Goal: Information Seeking & Learning: Compare options

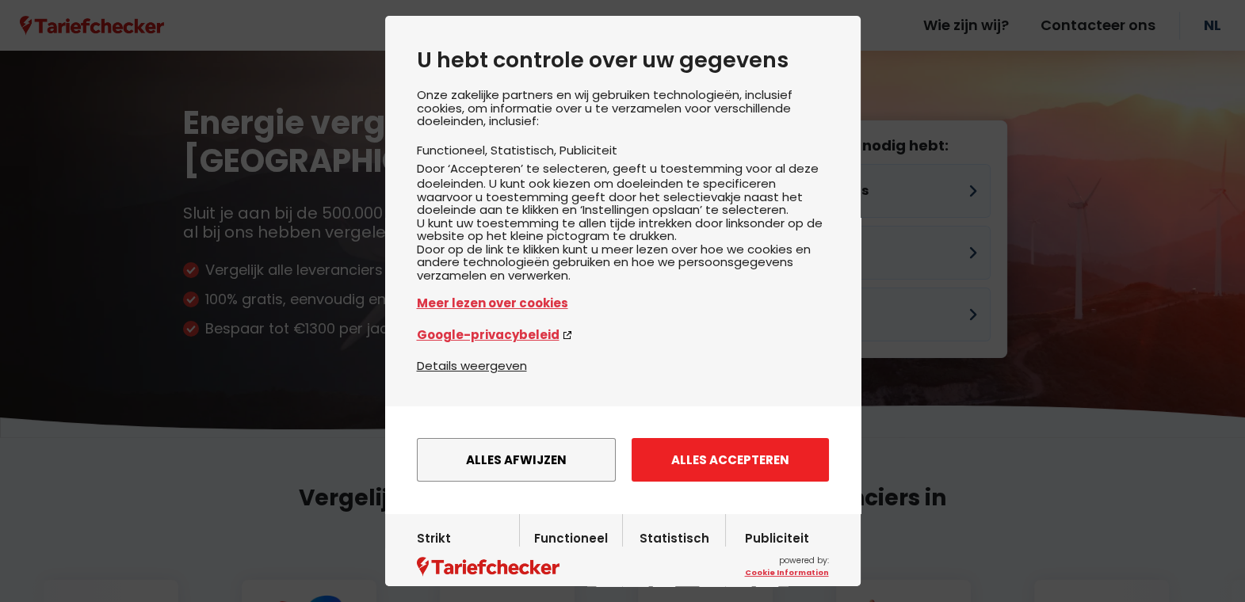
click at [723, 482] on button "Alles accepteren" at bounding box center [729, 460] width 197 height 44
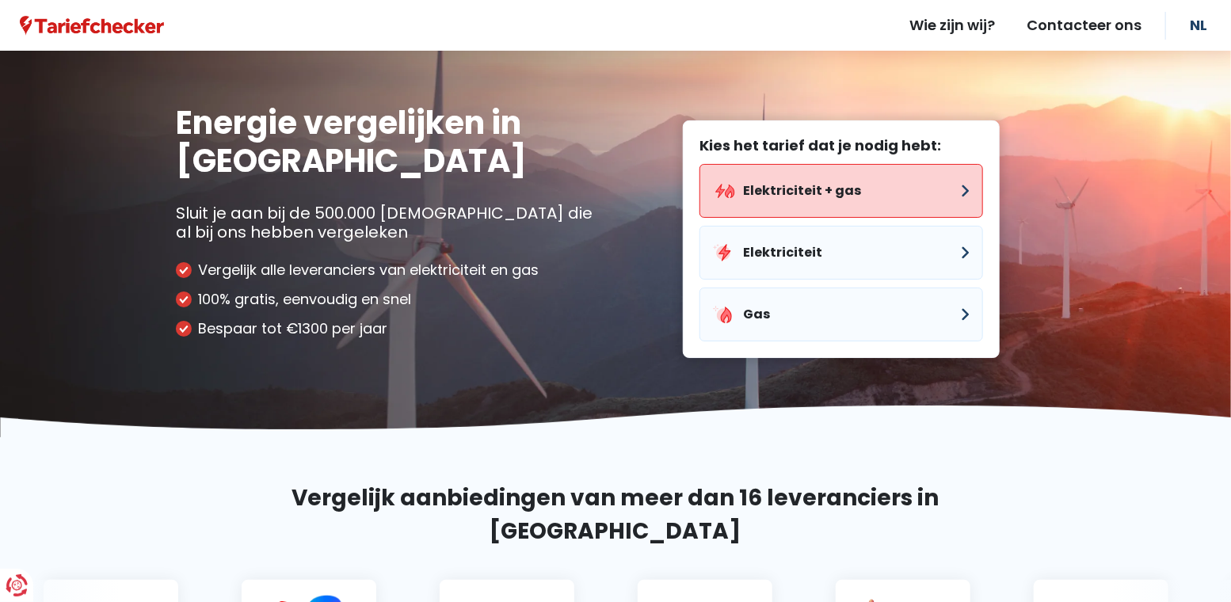
click at [865, 187] on button "Elektriciteit + gas" at bounding box center [842, 191] width 284 height 54
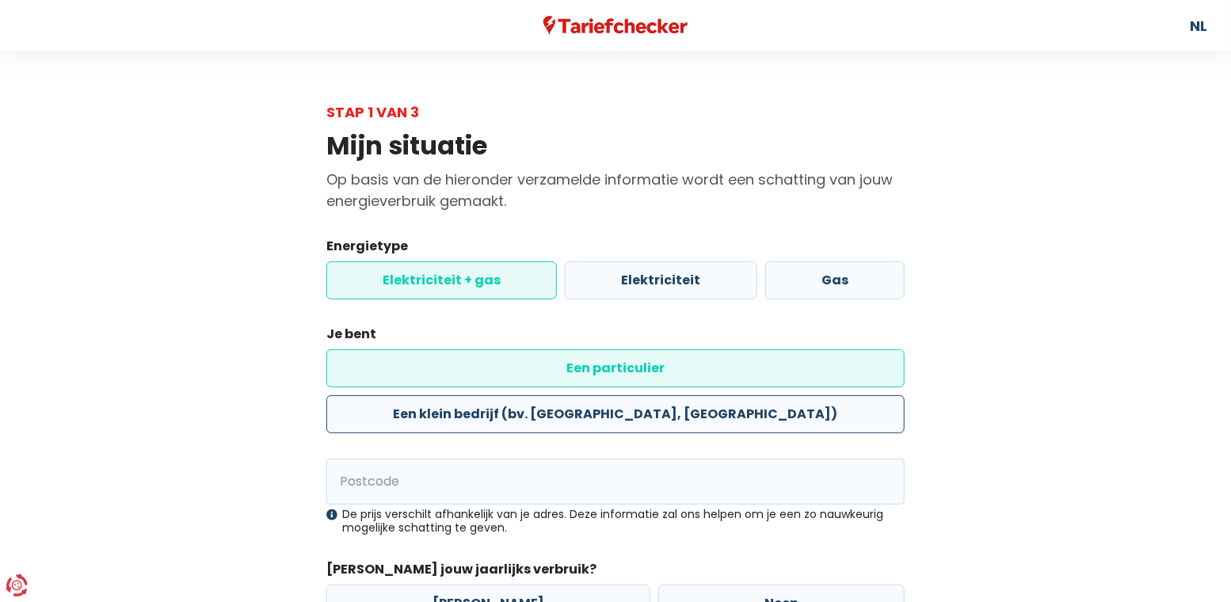
click at [640, 395] on label "Een klein bedrijf (bv. [GEOGRAPHIC_DATA], [GEOGRAPHIC_DATA])" at bounding box center [615, 414] width 578 height 38
click at [640, 395] on input "Een klein bedrijf (bv. [GEOGRAPHIC_DATA], [GEOGRAPHIC_DATA])" at bounding box center [615, 414] width 578 height 38
radio input "true"
radio input "false"
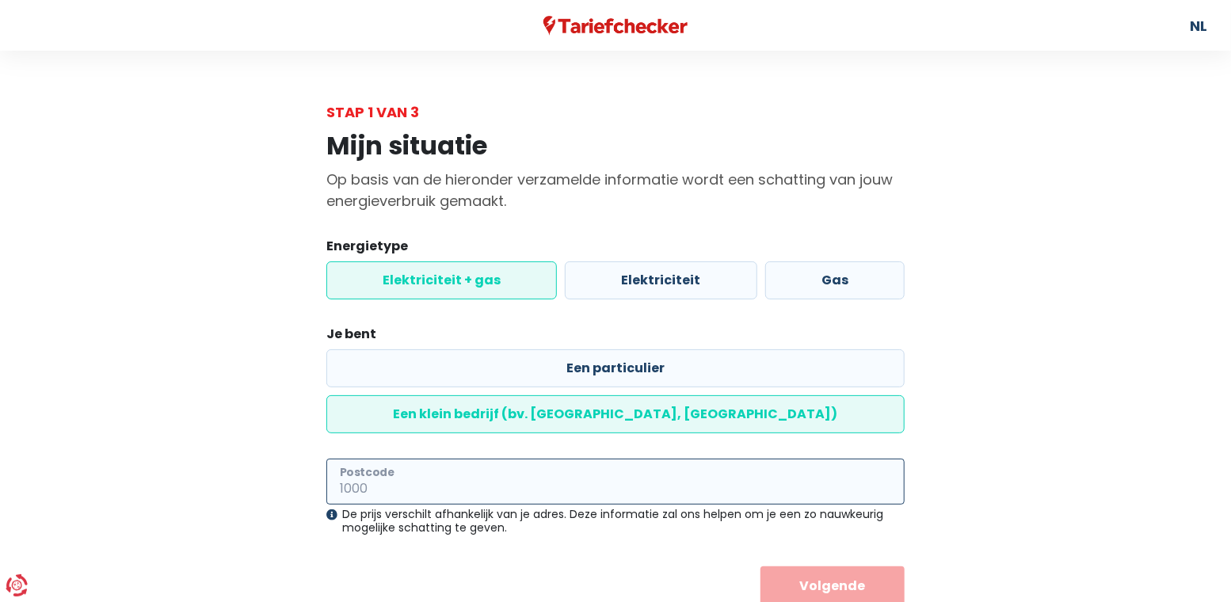
click at [538, 459] on input "Postcode" at bounding box center [615, 482] width 578 height 46
type input "3560"
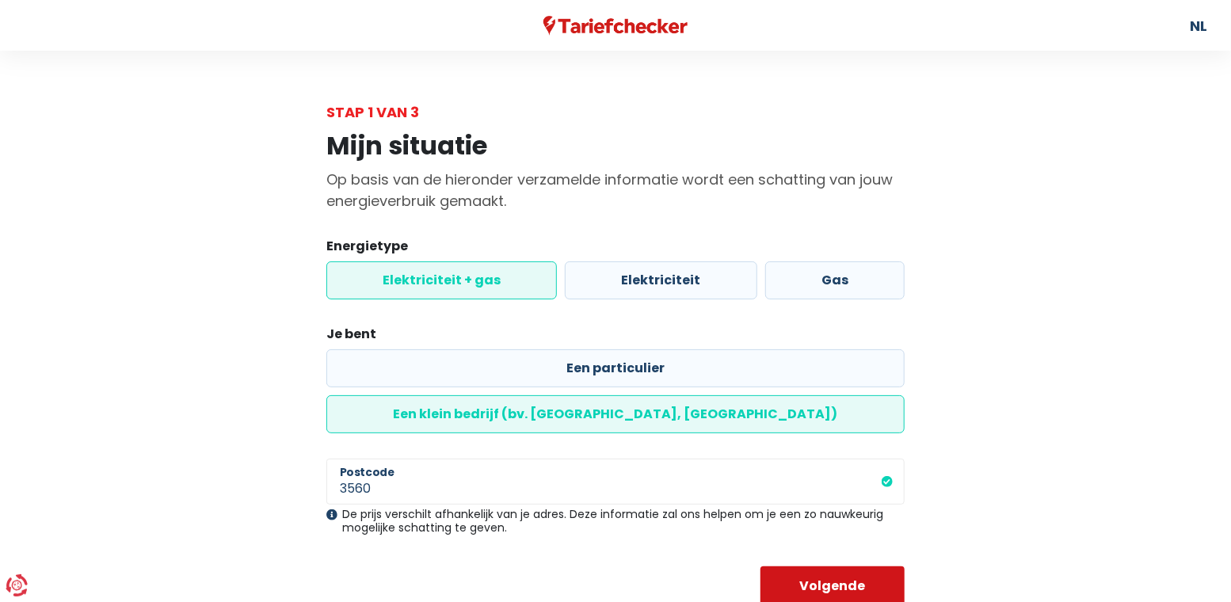
click at [802, 566] on button "Volgende" at bounding box center [833, 586] width 145 height 40
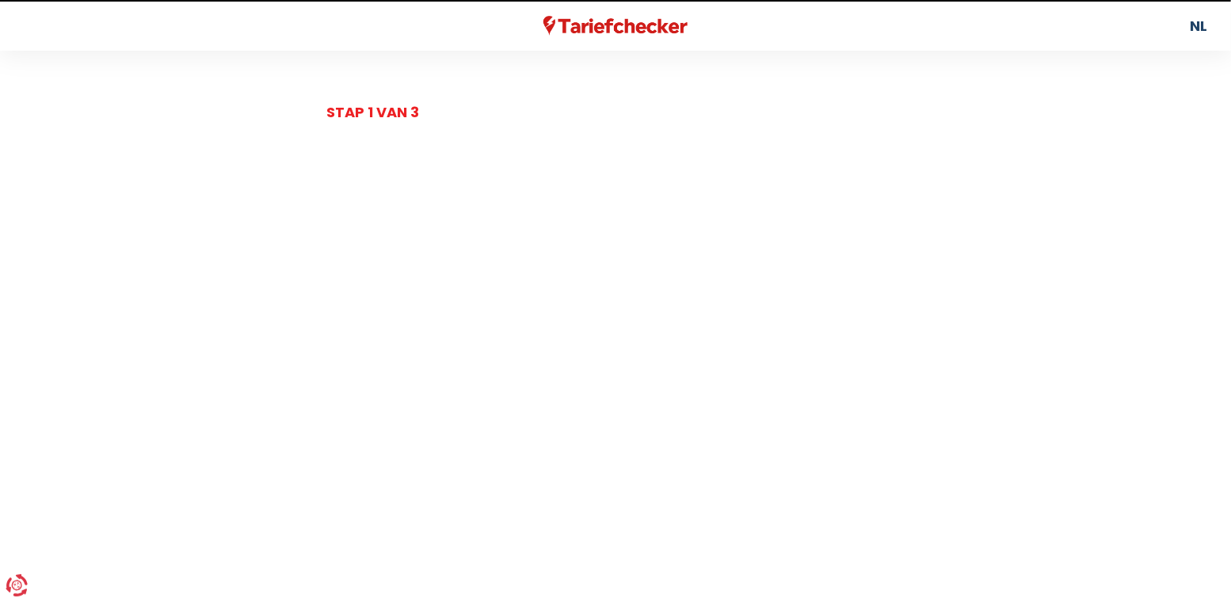
select select
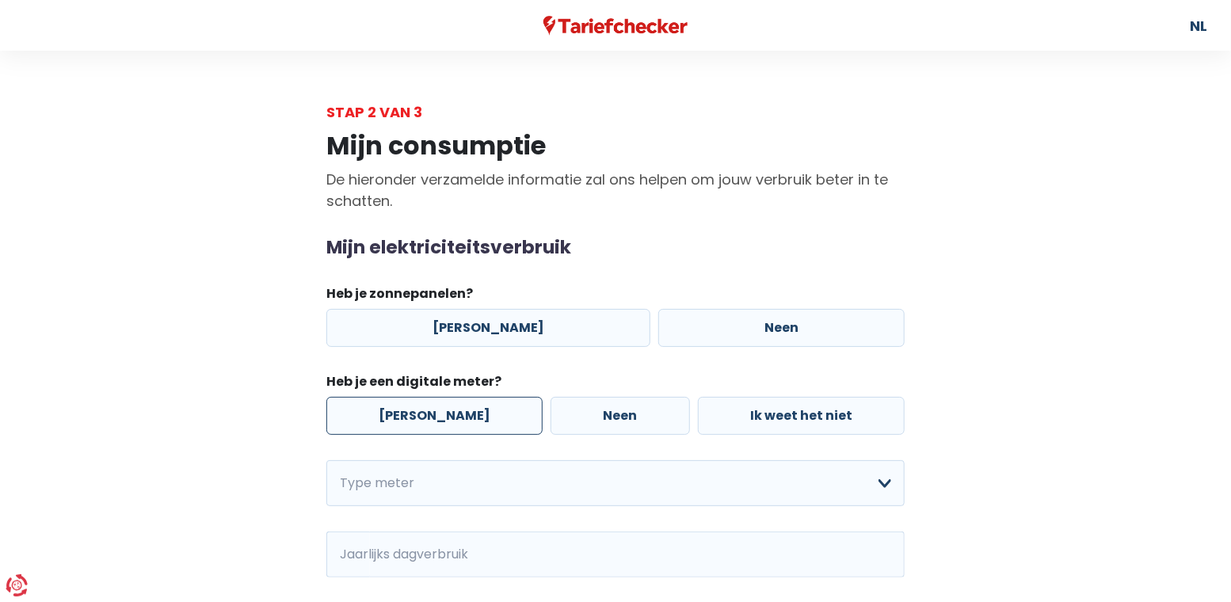
click at [447, 425] on label "[PERSON_NAME]" at bounding box center [434, 416] width 216 height 38
click at [447, 425] on input "[PERSON_NAME]" at bounding box center [434, 416] width 216 height 38
radio input "true"
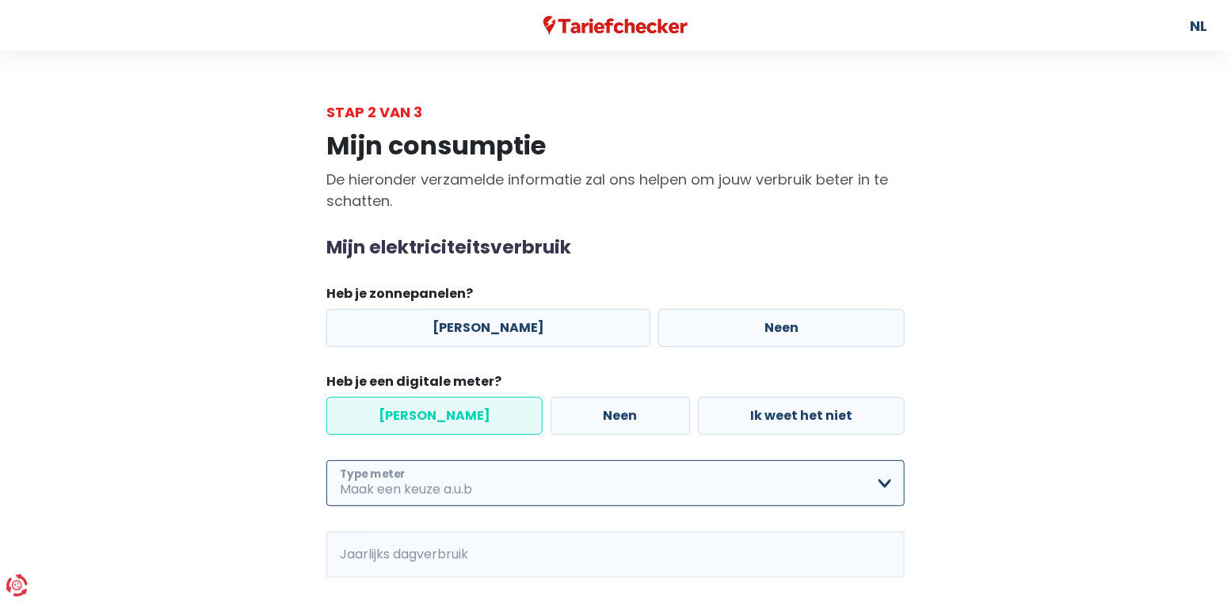
click at [326, 460] on select "Enkelvoudig Tweevoudig Enkelvoudig + uitsluitend nachttarief Tweevoudig + uitsl…" at bounding box center [615, 483] width 578 height 46
select select "day_night_bi_hourly"
click option "Tweevoudig" at bounding box center [0, 0] width 0 height 0
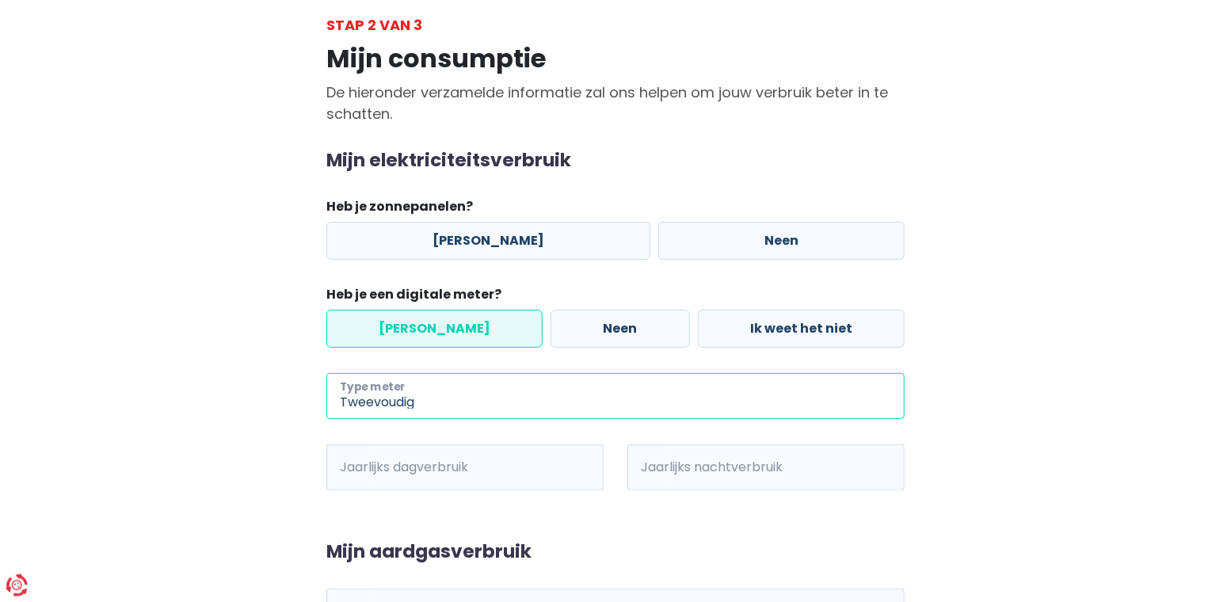
scroll to position [244, 0]
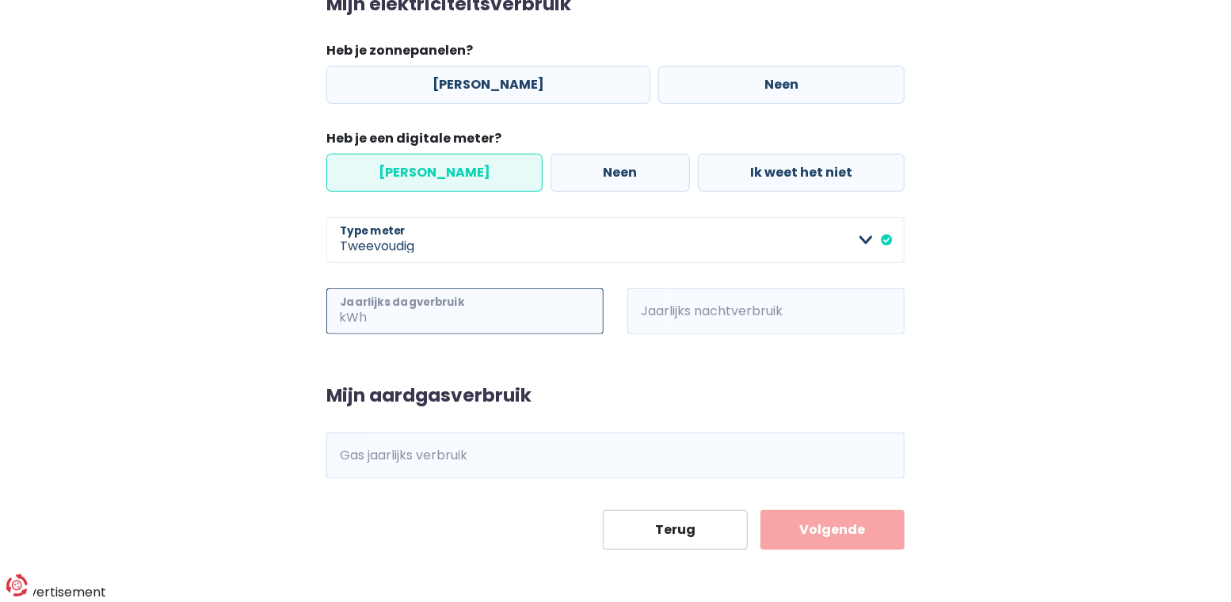
click at [472, 321] on input "Jaarlijks dagverbruik" at bounding box center [487, 311] width 234 height 46
type input "11277"
click at [705, 309] on input "Jaarlijks nachtverbruik" at bounding box center [788, 311] width 234 height 46
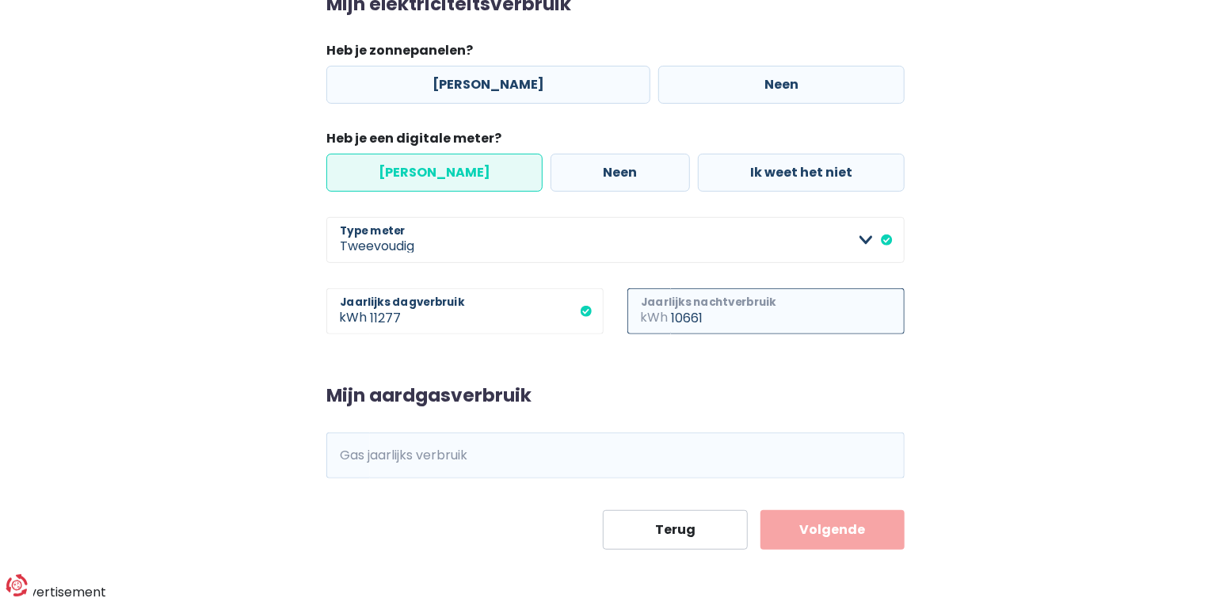
type input "10661"
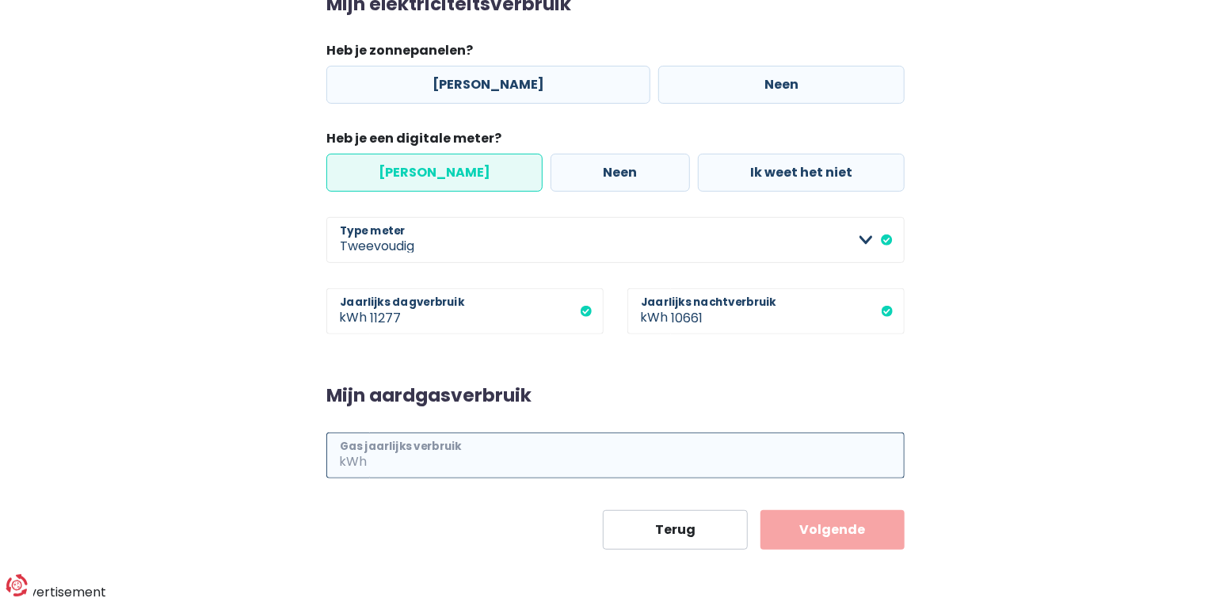
click at [635, 459] on input "Gas jaarlijks verbruik" at bounding box center [637, 456] width 535 height 46
type input "25000"
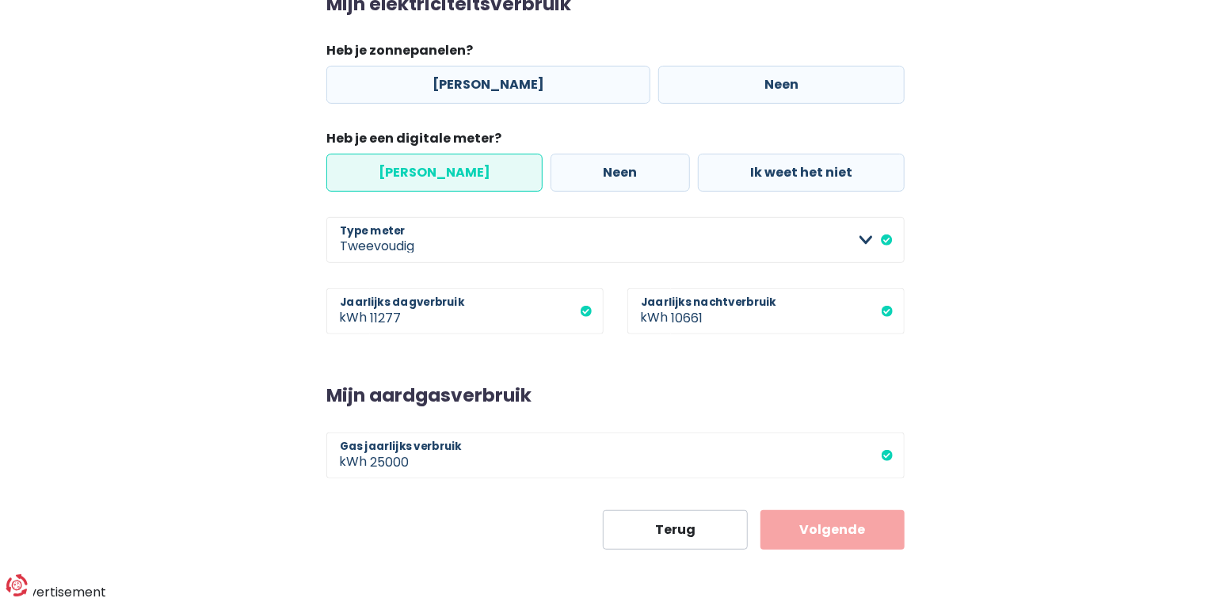
drag, startPoint x: 391, startPoint y: 520, endPoint x: 405, endPoint y: 507, distance: 18.5
click at [392, 519] on div "Terug Volgende" at bounding box center [615, 530] width 578 height 40
click at [479, 86] on label "[PERSON_NAME]" at bounding box center [488, 85] width 324 height 38
click at [479, 86] on input "[PERSON_NAME]" at bounding box center [488, 85] width 324 height 38
radio input "true"
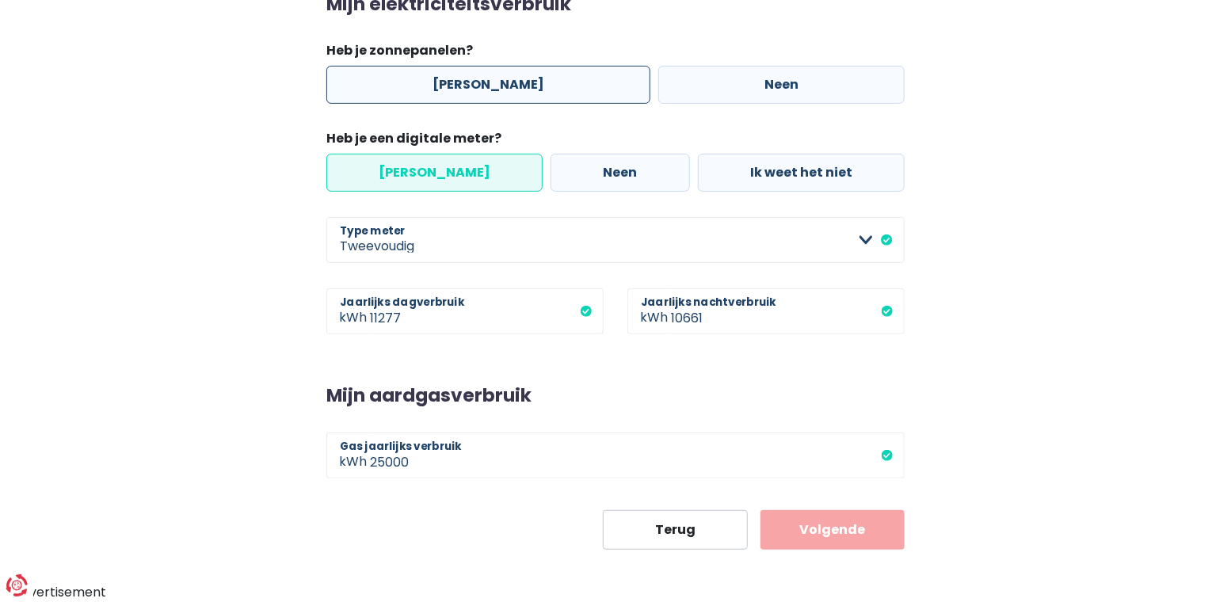
select select "day_night_bi_hourly"
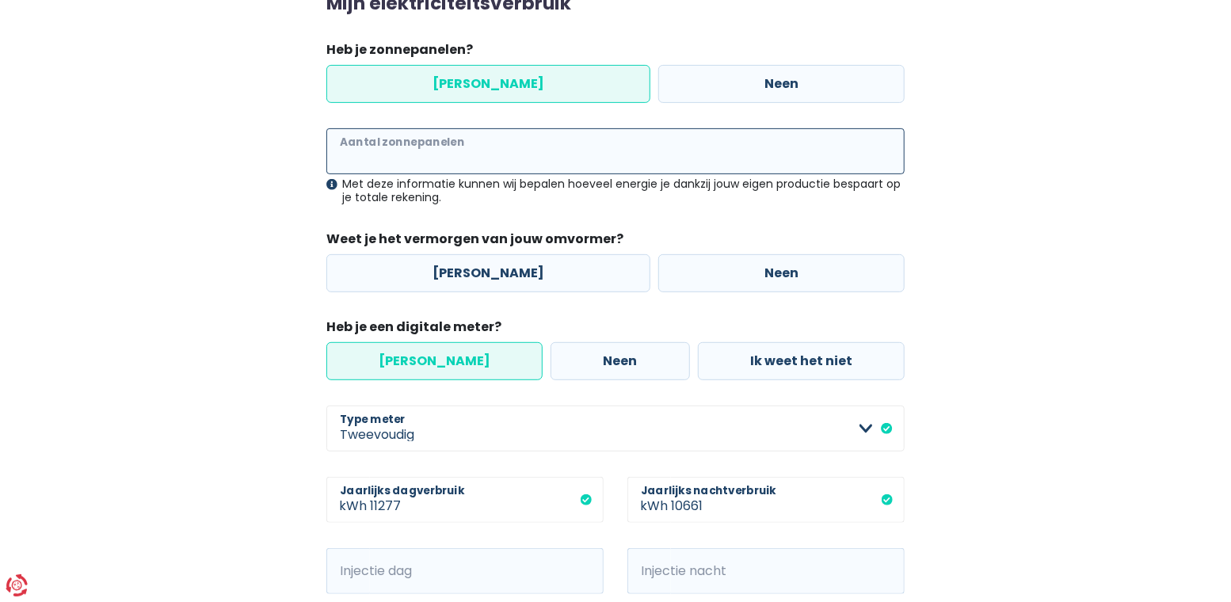
click at [452, 154] on input "Aantal zonnepanelen" at bounding box center [615, 151] width 578 height 46
type input "16"
click at [702, 219] on div "16 Aantal zonnepanelen Met deze informatie kunnen wij bepalen hoeveel energie j…" at bounding box center [615, 210] width 578 height 164
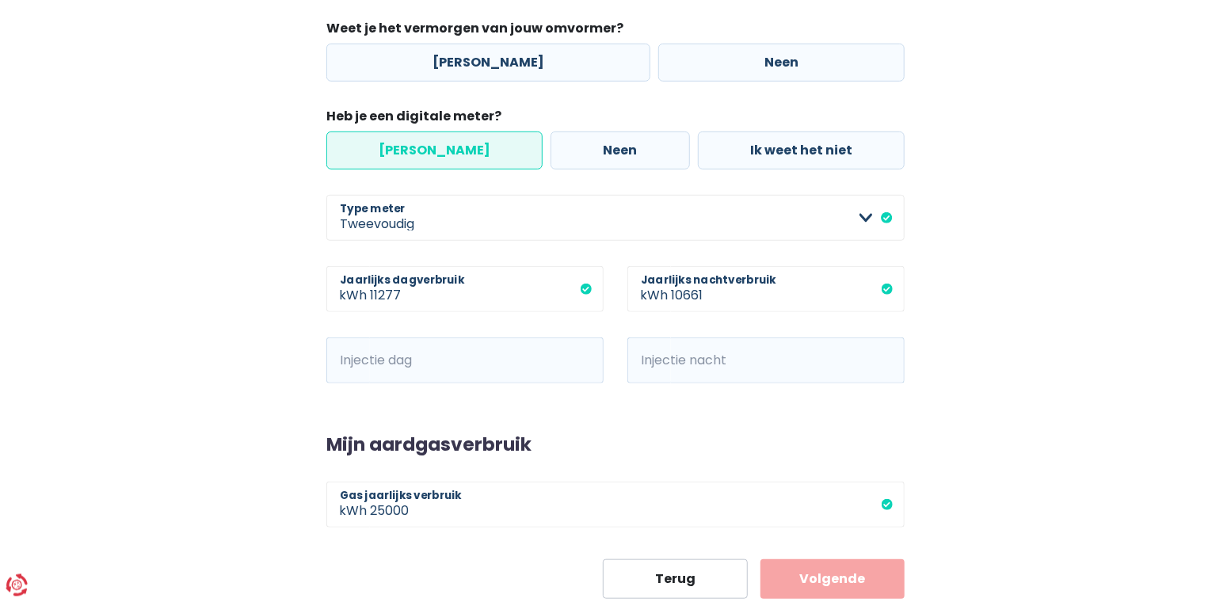
scroll to position [417, 0]
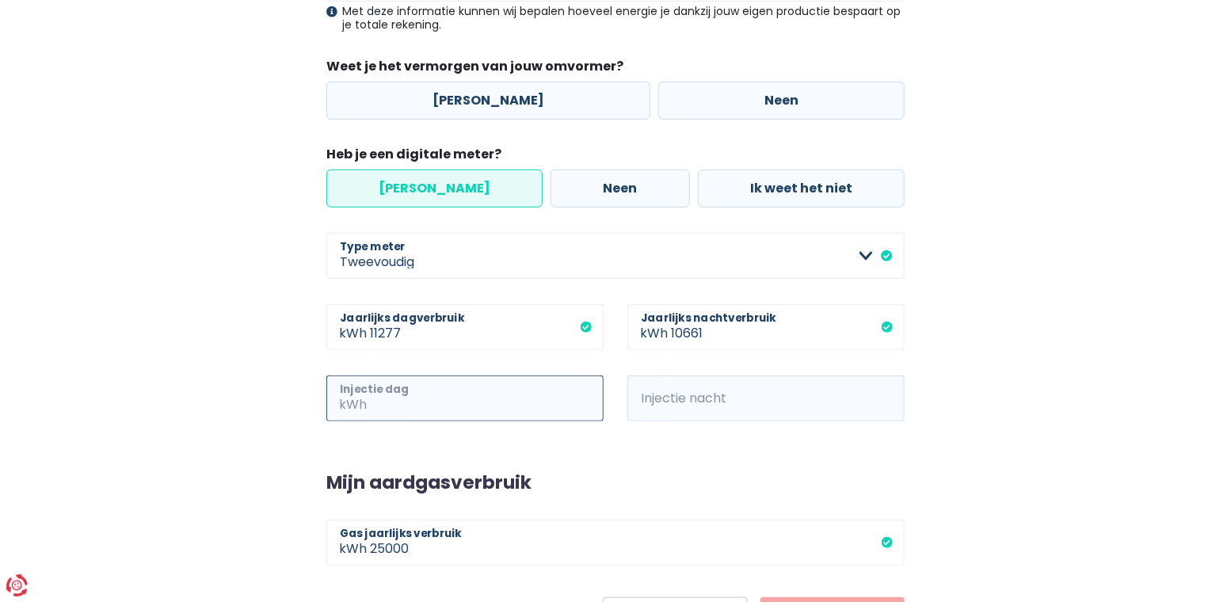
click at [509, 402] on input "Injectie dag" at bounding box center [487, 399] width 234 height 46
type input "1545"
click at [658, 396] on span "kWh" at bounding box center [650, 399] width 44 height 46
drag, startPoint x: 660, startPoint y: 394, endPoint x: 672, endPoint y: 401, distance: 13.9
click at [667, 398] on span "kWh" at bounding box center [650, 399] width 44 height 46
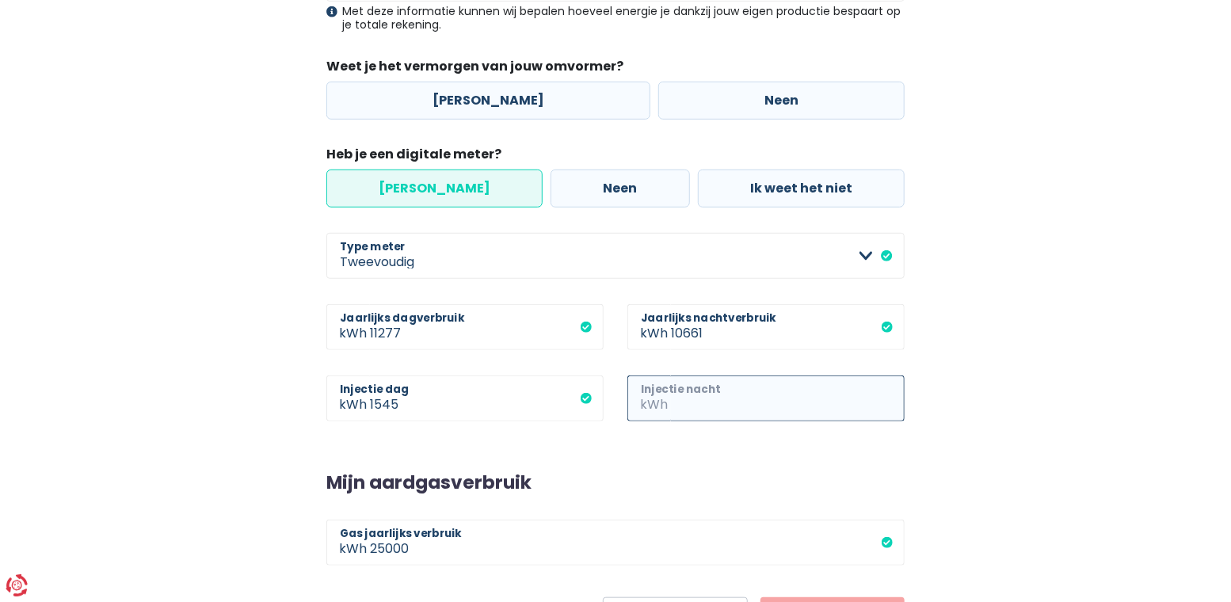
click at [743, 402] on input "Injectie nacht" at bounding box center [788, 399] width 234 height 46
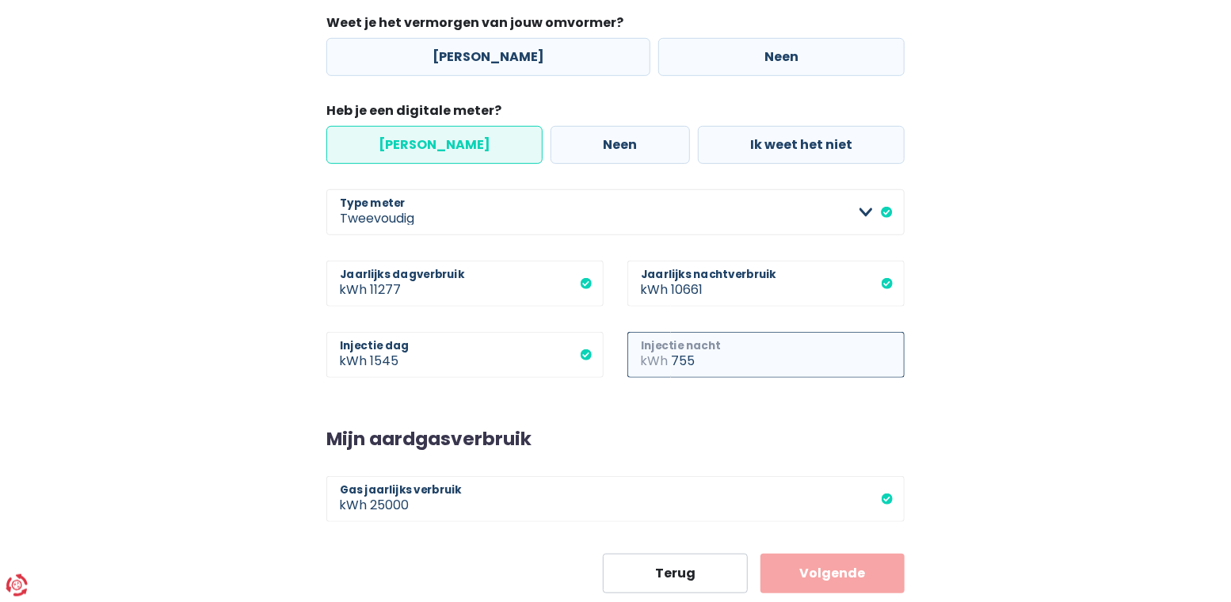
scroll to position [505, 0]
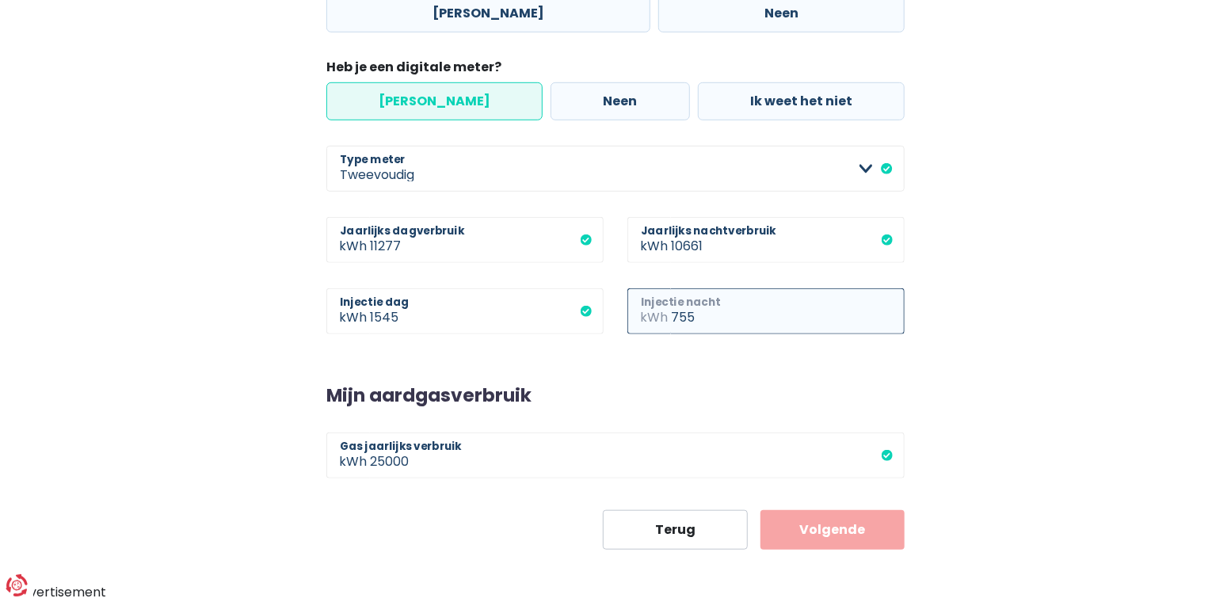
type input "755"
click at [650, 373] on form "Mijn elektriciteitsverbruik Heb je zonnepanelen? Ja Neen 16 Aantal zonnepanelen…" at bounding box center [615, 141] width 578 height 816
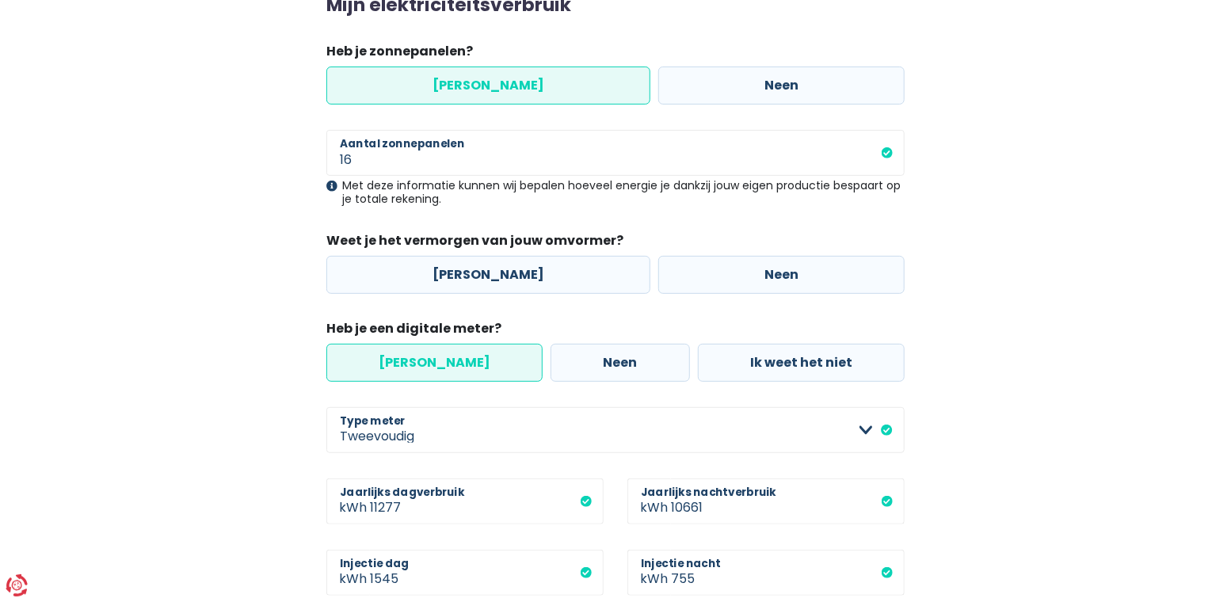
scroll to position [330, 0]
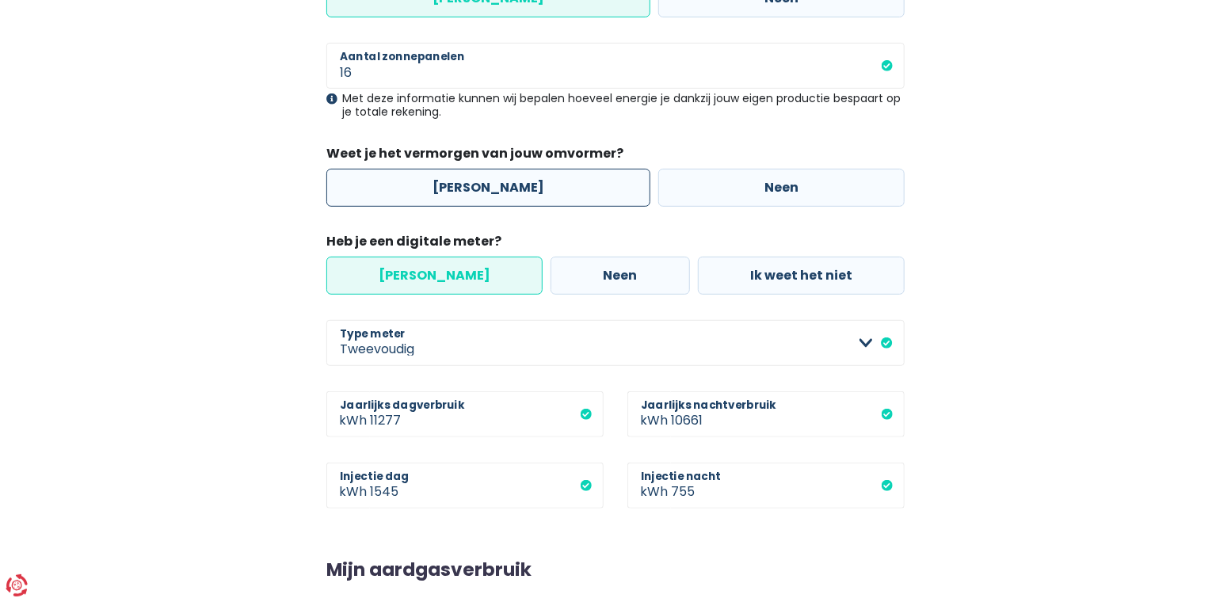
click at [506, 189] on label "[PERSON_NAME]" at bounding box center [488, 188] width 324 height 38
click at [506, 189] on input "[PERSON_NAME]" at bounding box center [488, 188] width 324 height 38
radio input "true"
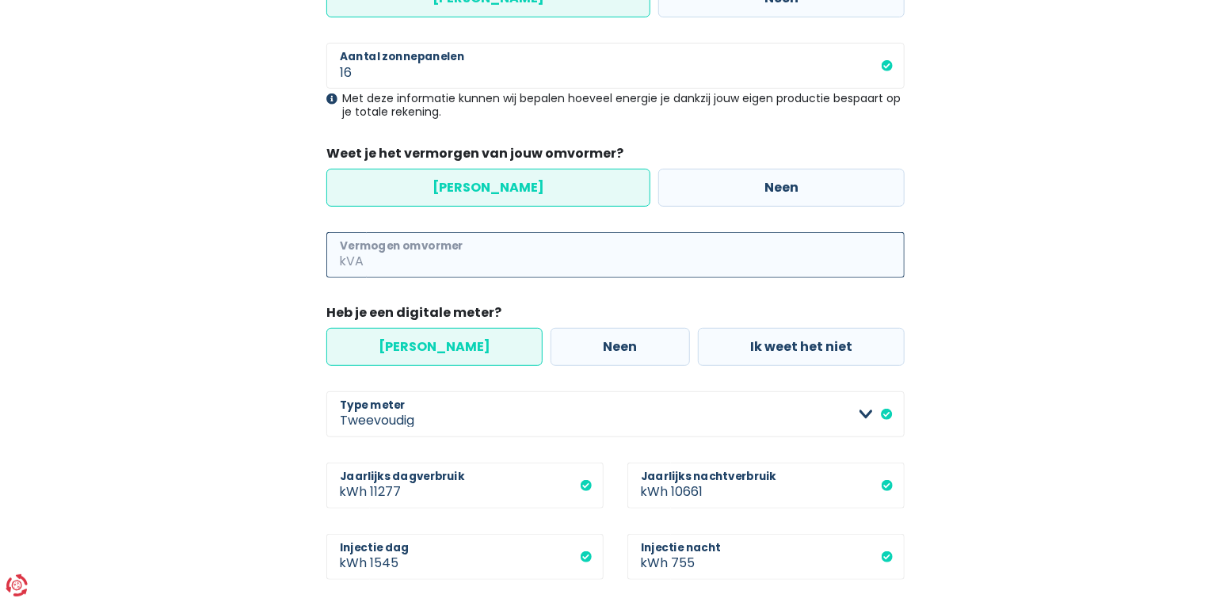
click at [467, 257] on input "Vermogen omvormer" at bounding box center [636, 255] width 538 height 46
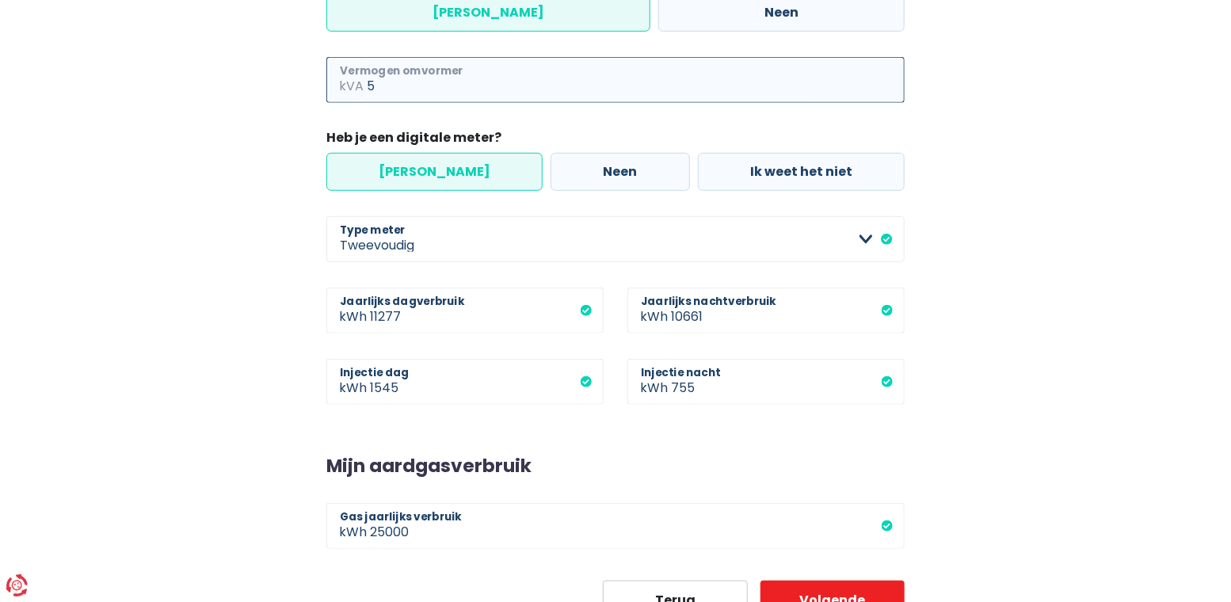
scroll to position [575, 0]
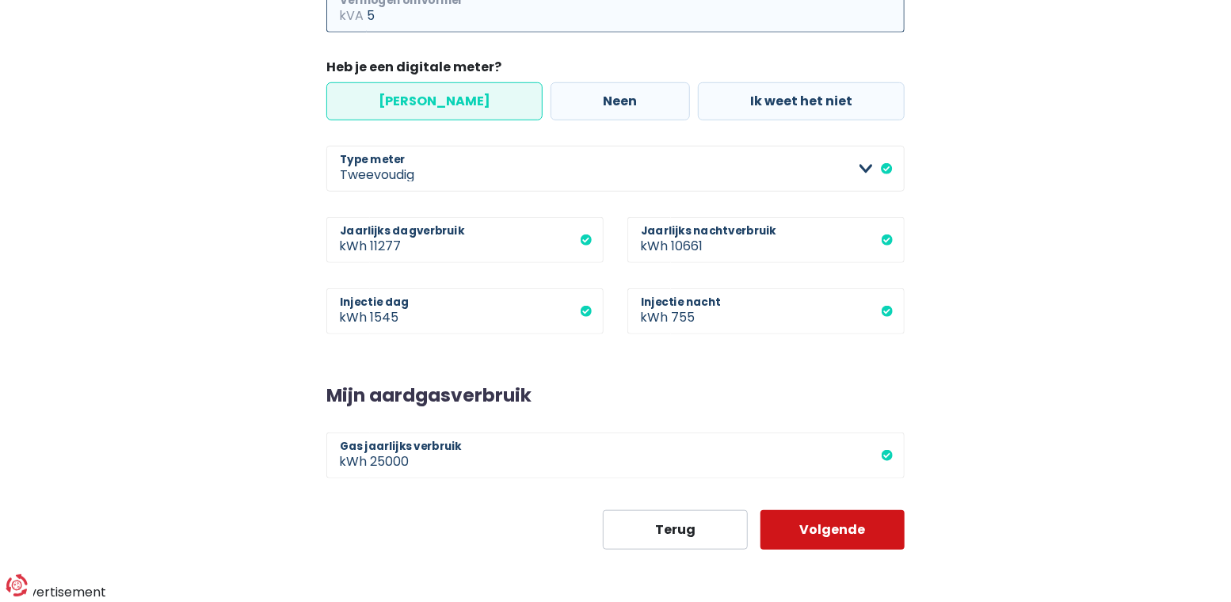
type input "5"
click at [872, 529] on button "Volgende" at bounding box center [833, 530] width 145 height 40
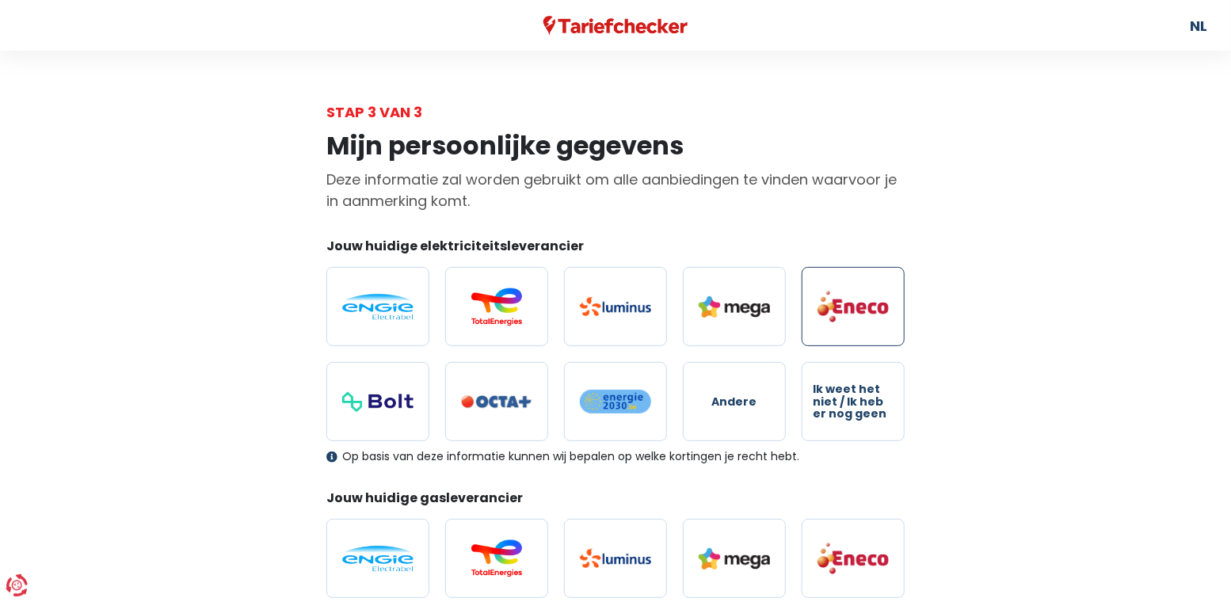
click at [872, 304] on img at bounding box center [853, 306] width 71 height 33
click at [872, 304] on input "radio" at bounding box center [853, 306] width 103 height 79
radio input "true"
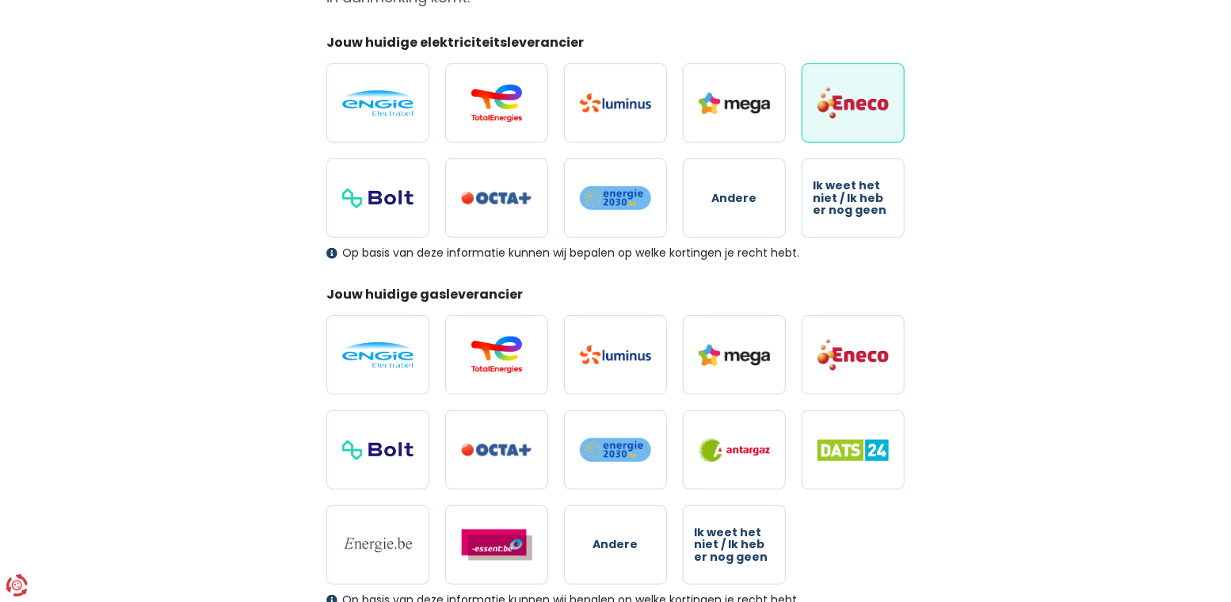
scroll to position [261, 0]
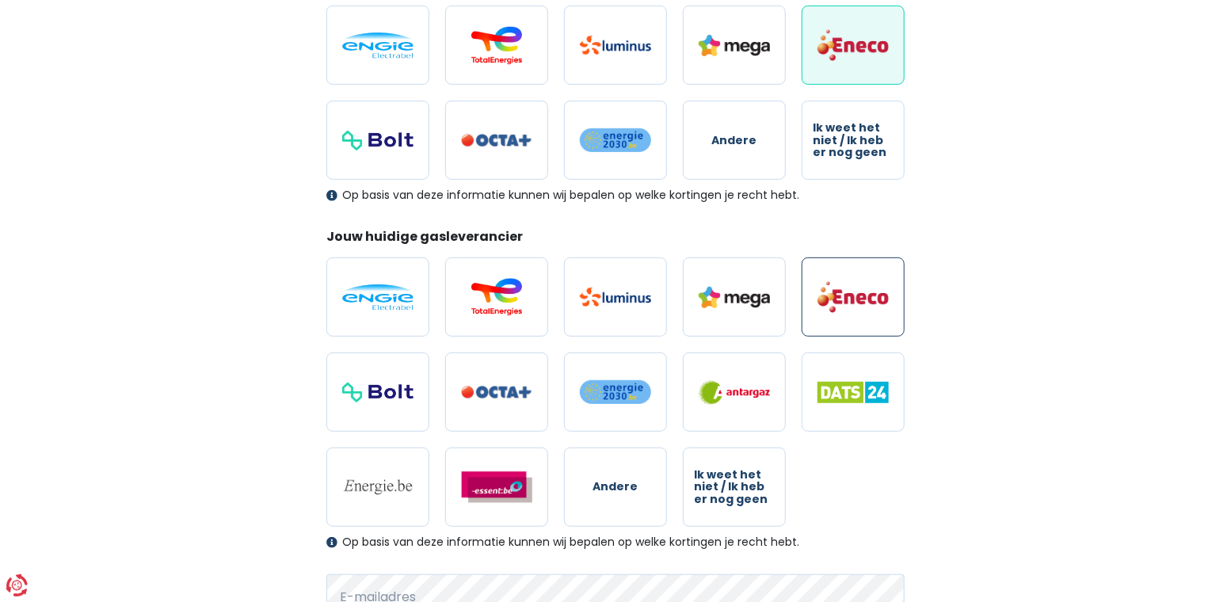
click at [878, 303] on img at bounding box center [853, 296] width 71 height 33
click at [878, 303] on input "radio" at bounding box center [853, 296] width 103 height 79
radio input "true"
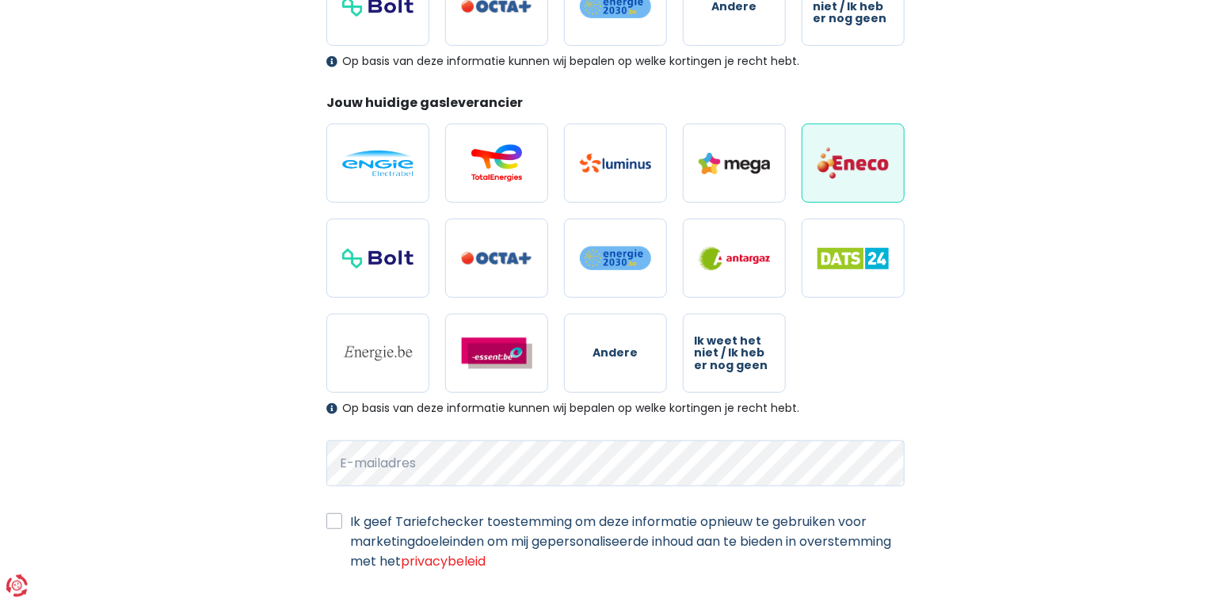
scroll to position [486, 0]
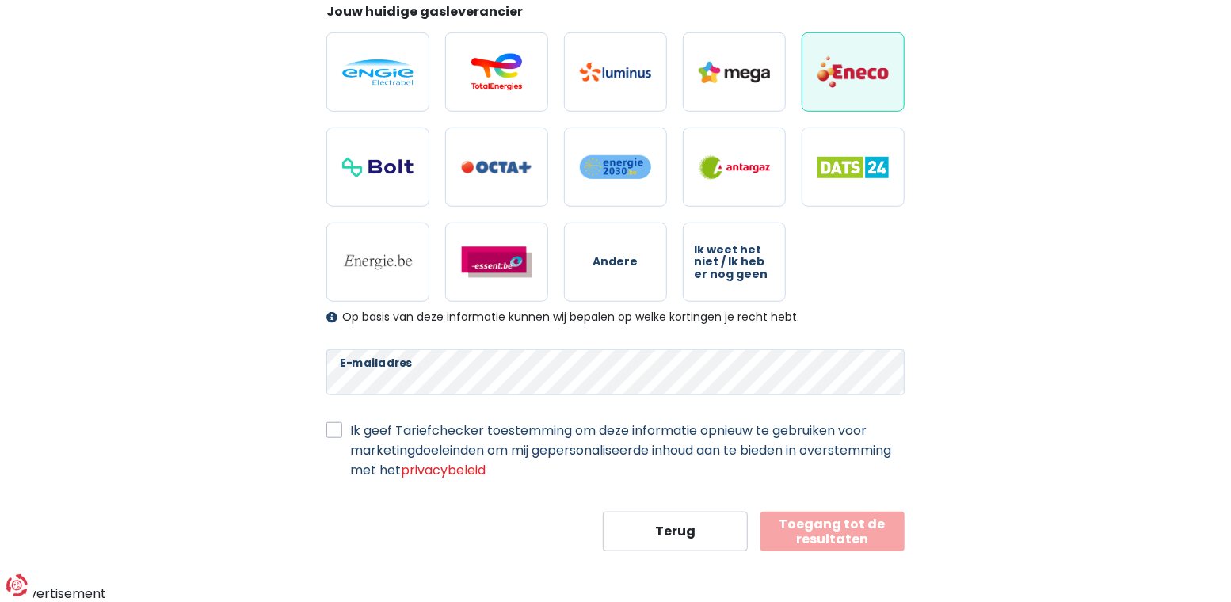
click at [350, 432] on label "Ik geef Tariefchecker toestemming om deze informatie opnieuw te gebruiken voor …" at bounding box center [627, 450] width 555 height 59
click at [336, 432] on input "Ik geef Tariefchecker toestemming om deze informatie opnieuw te gebruiken voor …" at bounding box center [334, 429] width 16 height 16
checkbox input "true"
click at [828, 529] on button "Toegang tot de resultaten" at bounding box center [833, 532] width 145 height 40
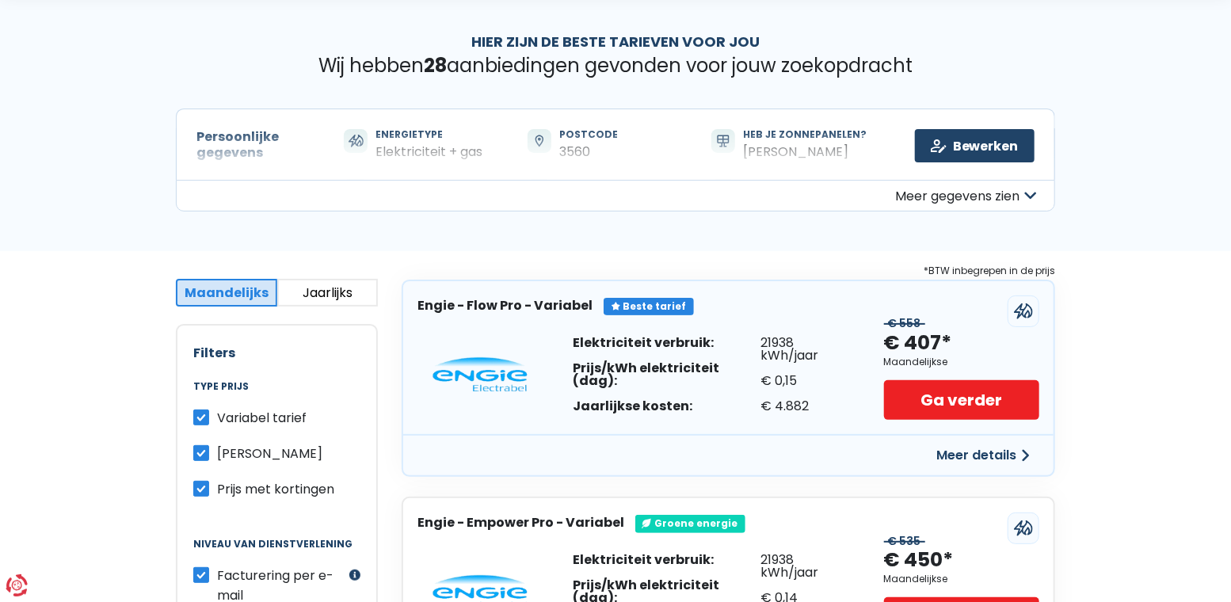
scroll to position [87, 0]
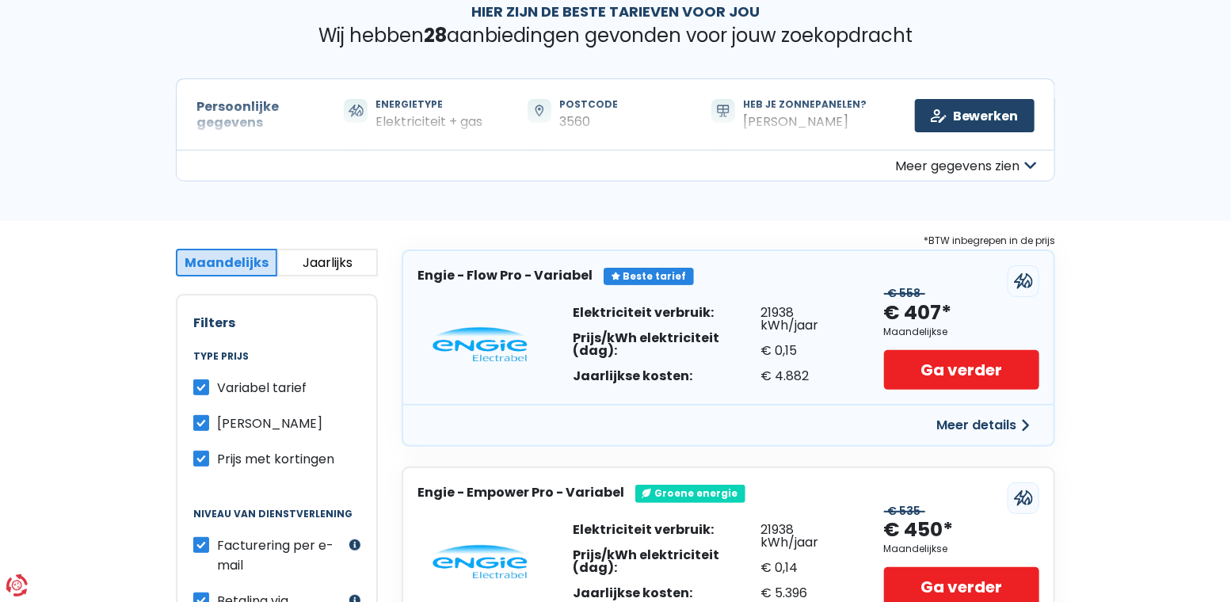
click at [217, 391] on label "Variabel tarief" at bounding box center [262, 388] width 90 height 20
click at [201, 391] on input "Variabel tarief" at bounding box center [201, 386] width 16 height 16
checkbox input "false"
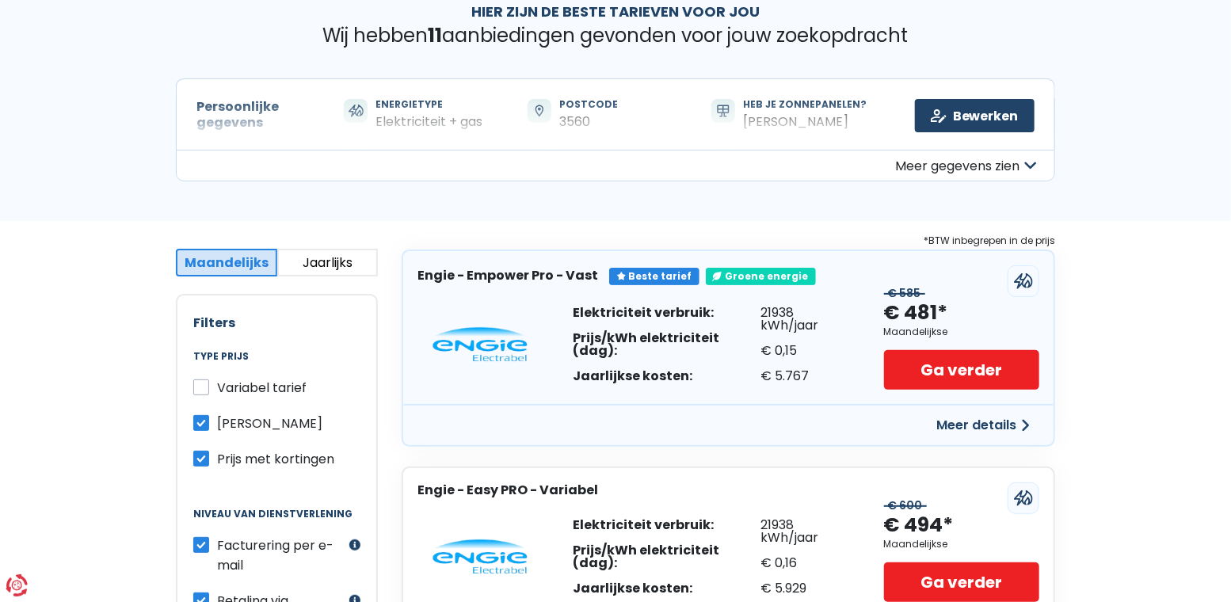
click at [217, 455] on label "Prijs met kortingen" at bounding box center [275, 459] width 117 height 20
click at [204, 455] on input "Prijs met kortingen" at bounding box center [201, 457] width 16 height 16
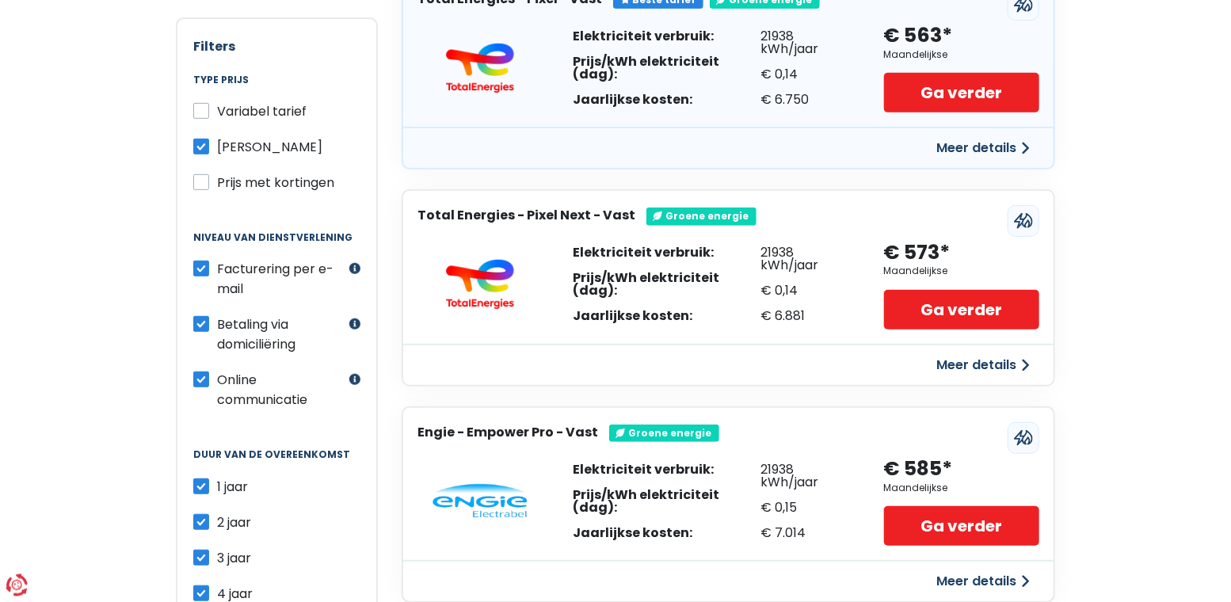
scroll to position [349, 0]
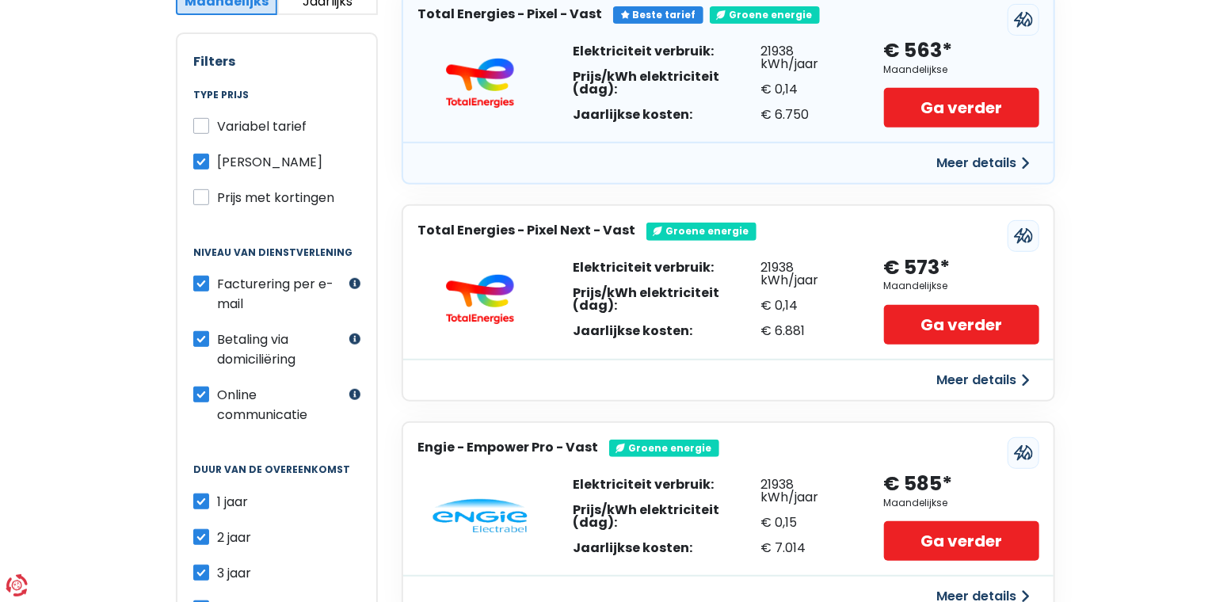
click at [288, 197] on span "Prijs met kortingen" at bounding box center [275, 198] width 117 height 18
click at [209, 197] on input "Prijs met kortingen" at bounding box center [201, 196] width 16 height 16
checkbox input "true"
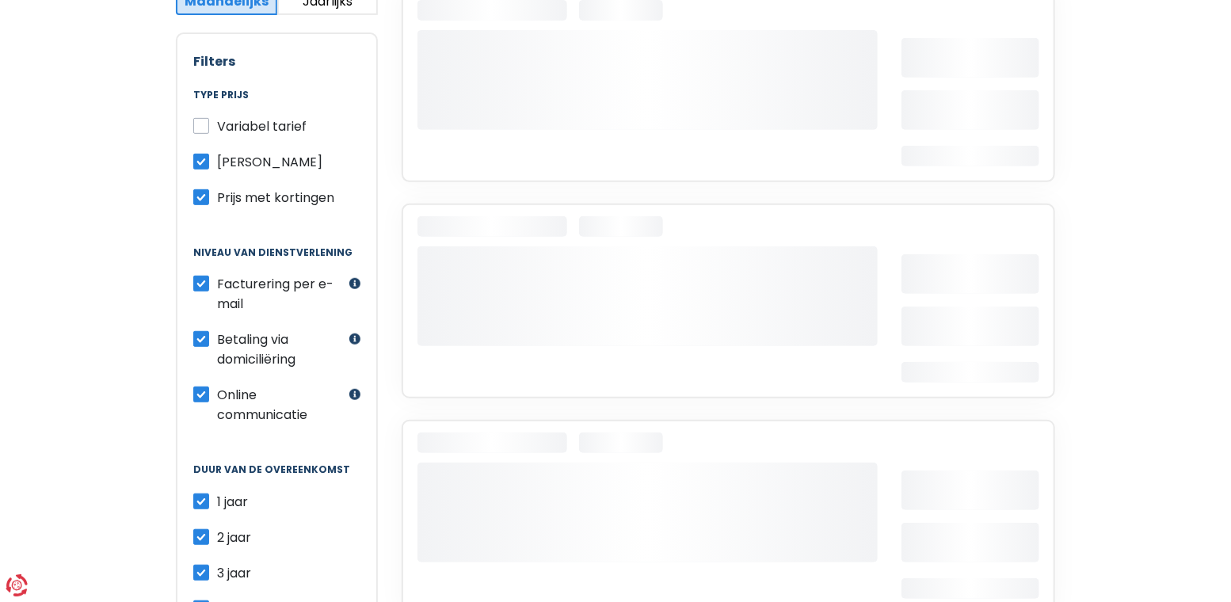
click at [250, 161] on span "[PERSON_NAME]" at bounding box center [269, 162] width 105 height 18
click at [209, 161] on input "[PERSON_NAME]" at bounding box center [201, 160] width 16 height 16
checkbox input "false"
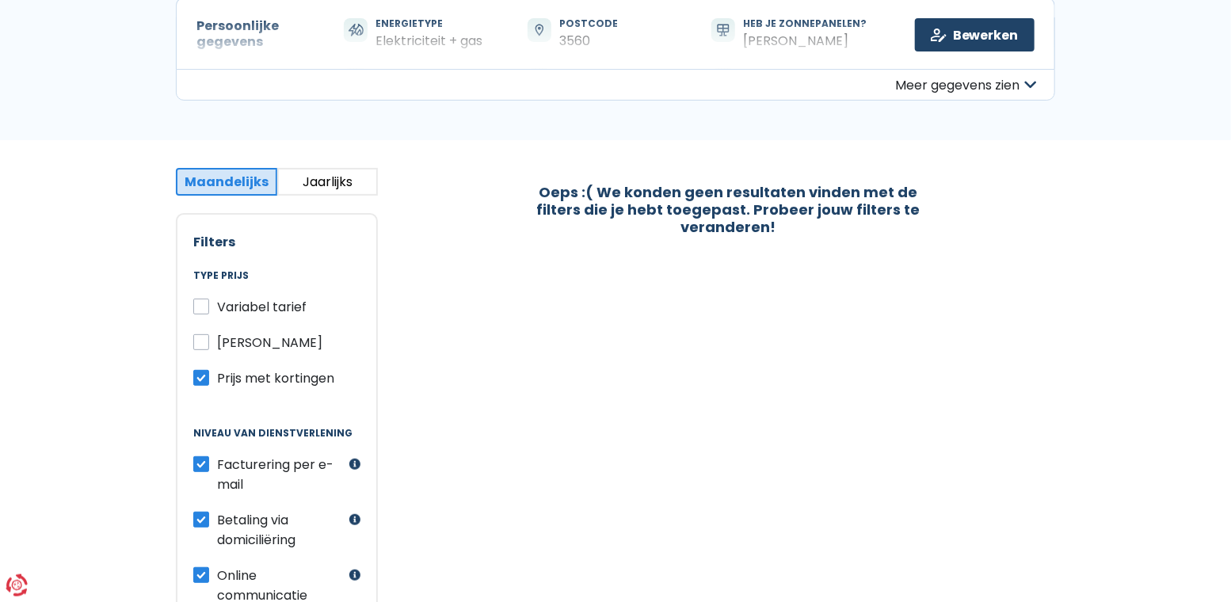
scroll to position [87, 0]
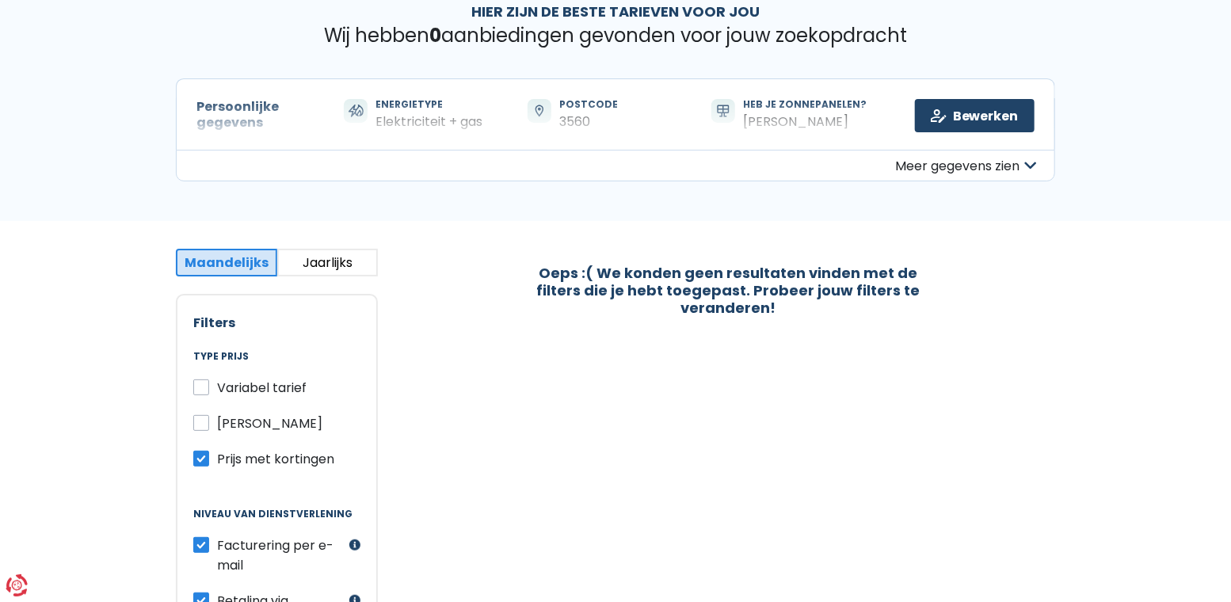
click at [217, 456] on label "Prijs met kortingen" at bounding box center [275, 459] width 117 height 20
click at [201, 456] on input "Prijs met kortingen" at bounding box center [201, 457] width 16 height 16
checkbox input "false"
click at [192, 422] on div "Filters Type prijs Variabel tarief Vast tarief Prijs met kortingen Niveau van d…" at bounding box center [277, 604] width 202 height 620
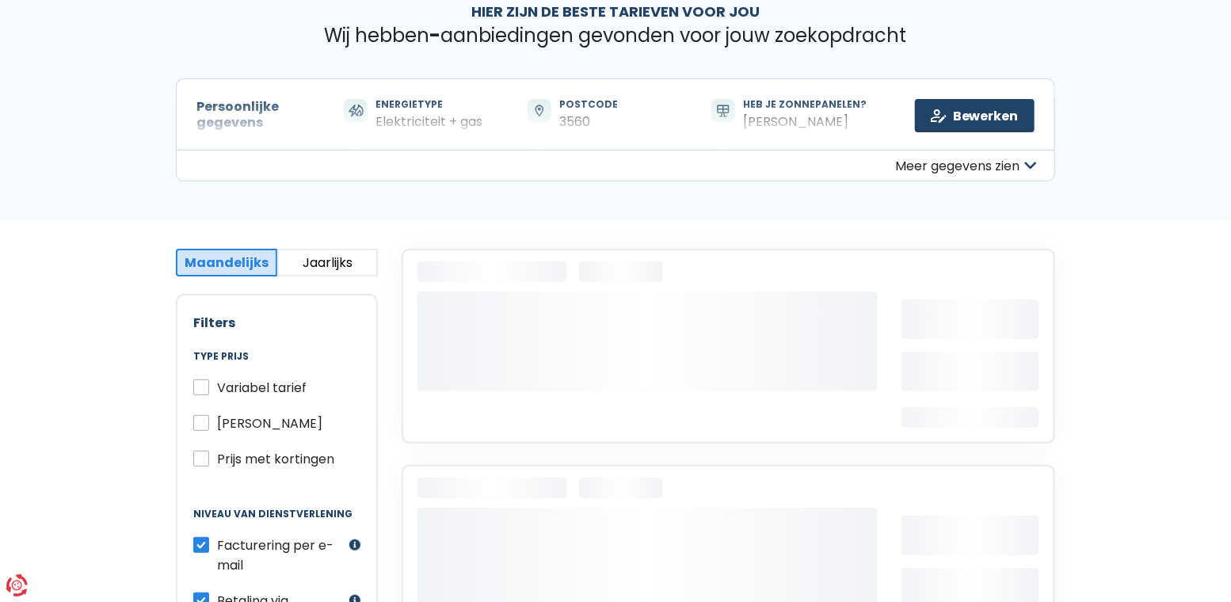
click at [217, 424] on label "[PERSON_NAME]" at bounding box center [269, 424] width 105 height 20
click at [200, 424] on input "[PERSON_NAME]" at bounding box center [201, 422] width 16 height 16
checkbox input "true"
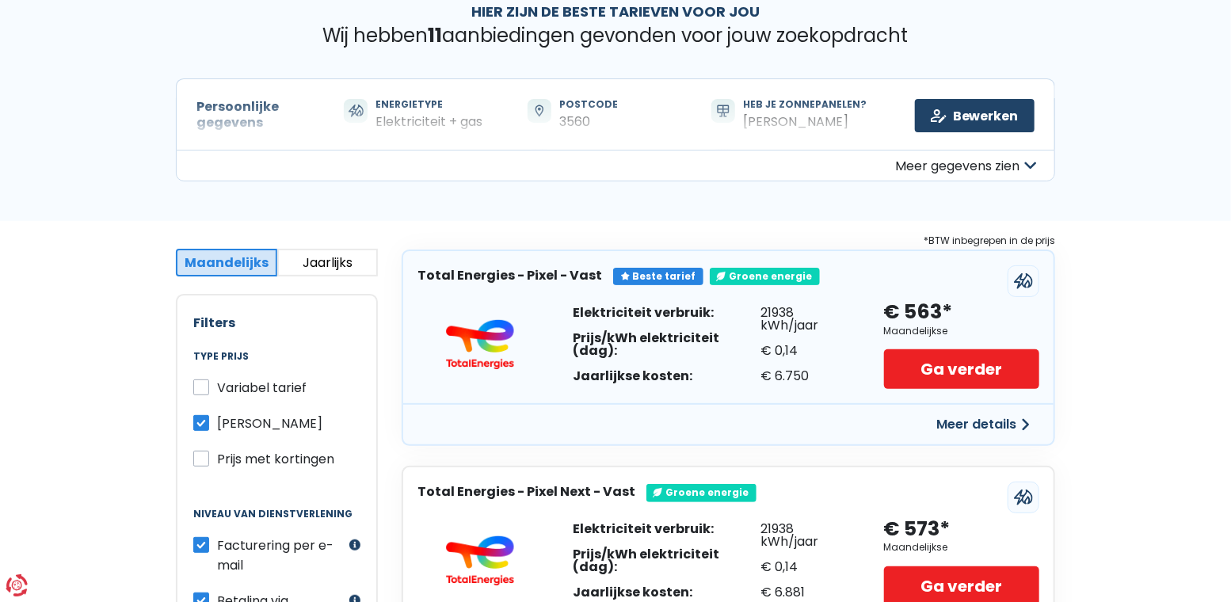
click at [952, 170] on button "Meer gegevens zien" at bounding box center [615, 166] width 879 height 32
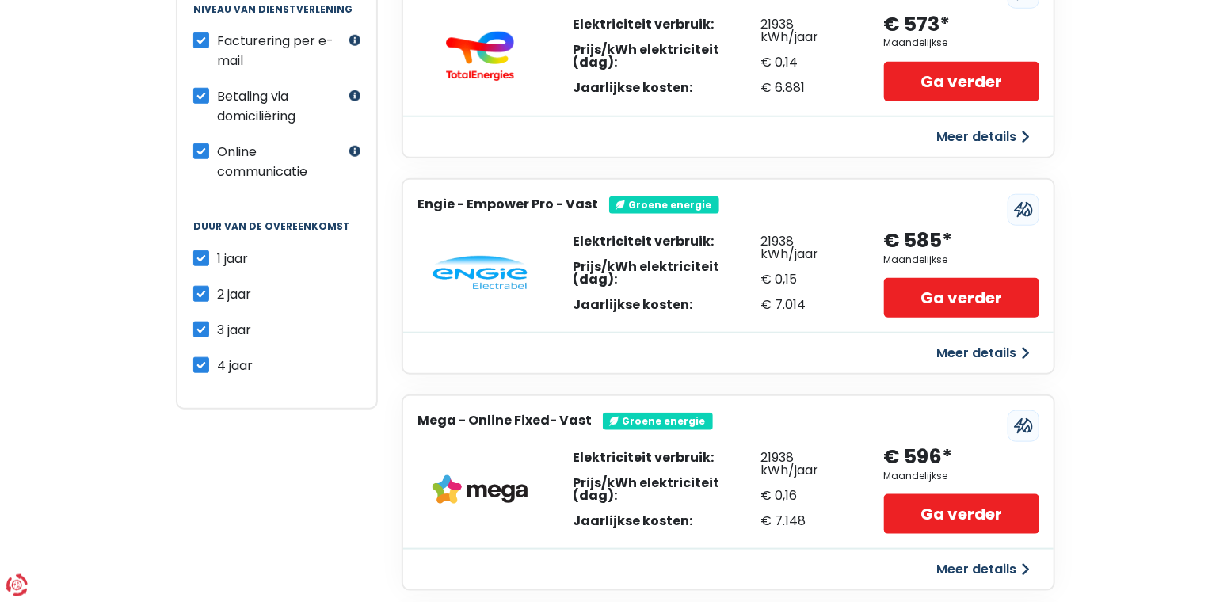
scroll to position [698, 0]
